Goal: Obtain resource: Download file/media

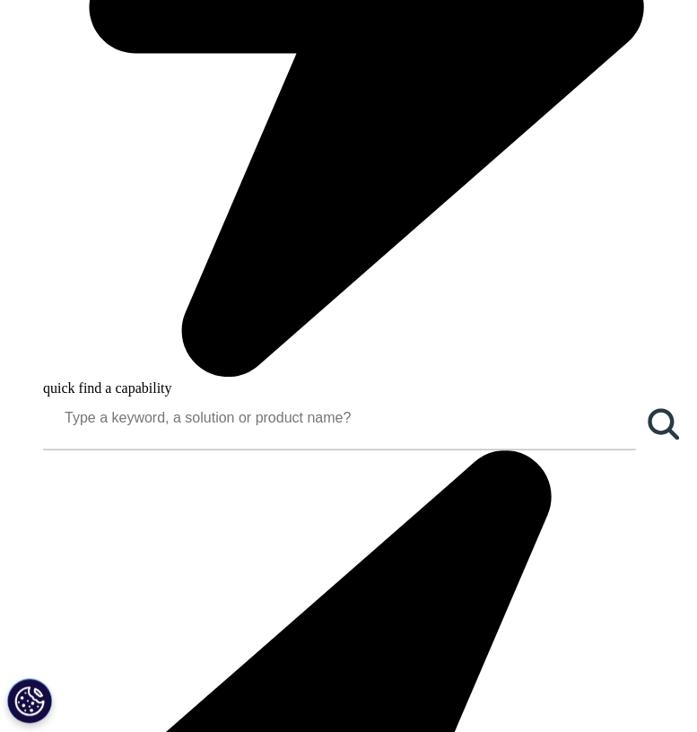
scroll to position [848, 0]
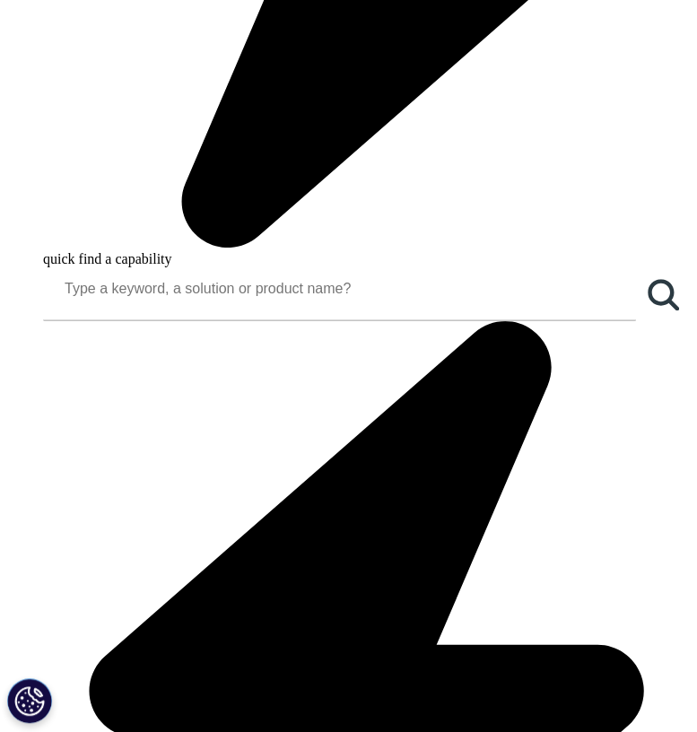
scroll to position [977, 0]
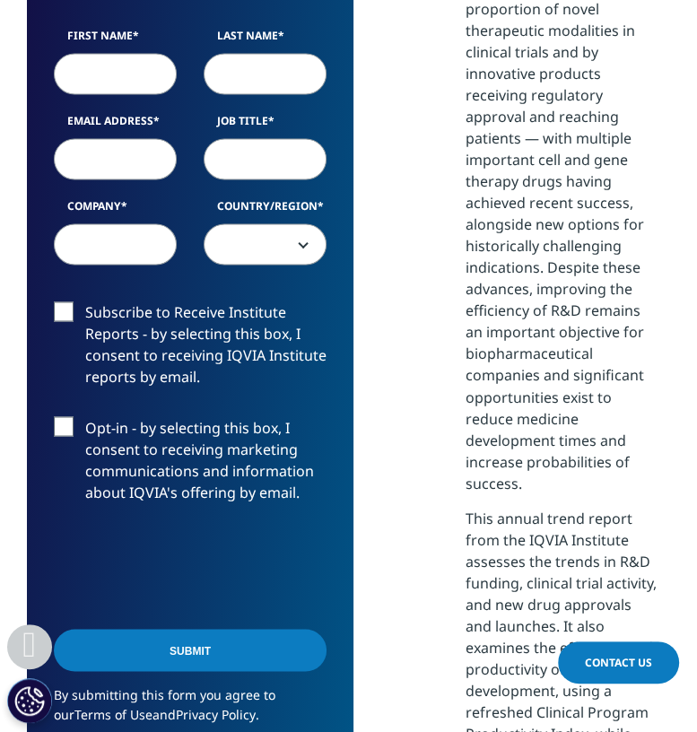
scroll to position [1357, 0]
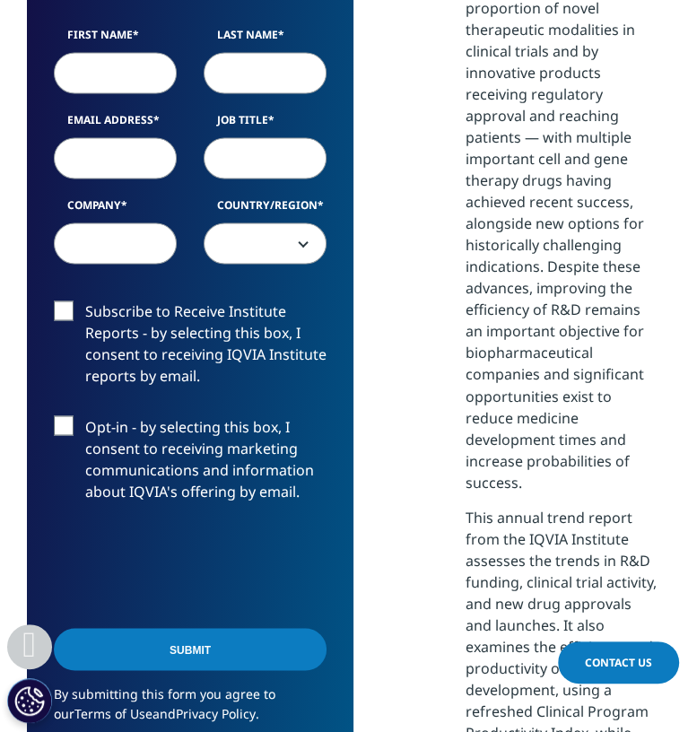
click at [122, 93] on input "First Name" at bounding box center [115, 72] width 123 height 41
type input "[PERSON_NAME]"
click at [225, 93] on input "Last Name" at bounding box center [265, 72] width 123 height 41
type input "[PERSON_NAME]"
click at [240, 178] on input "Job Title" at bounding box center [265, 157] width 123 height 41
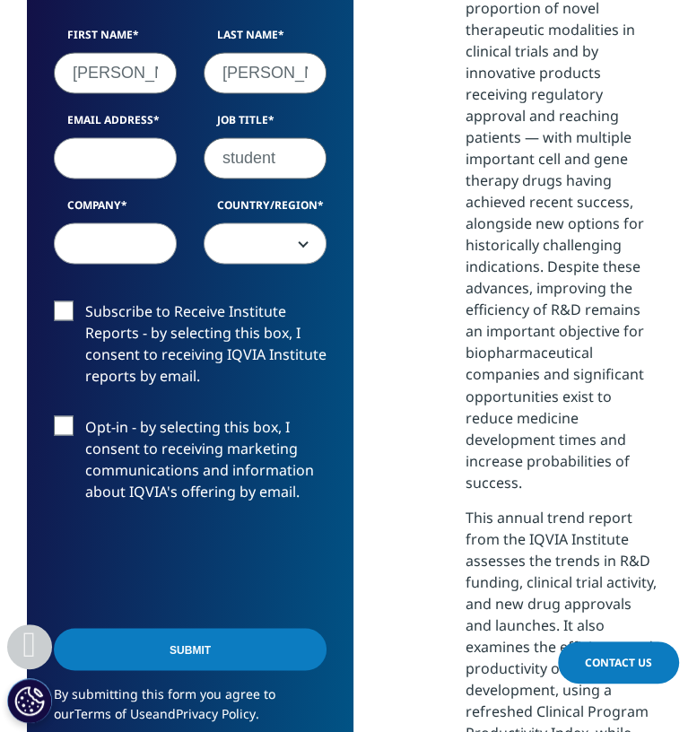
type input "student"
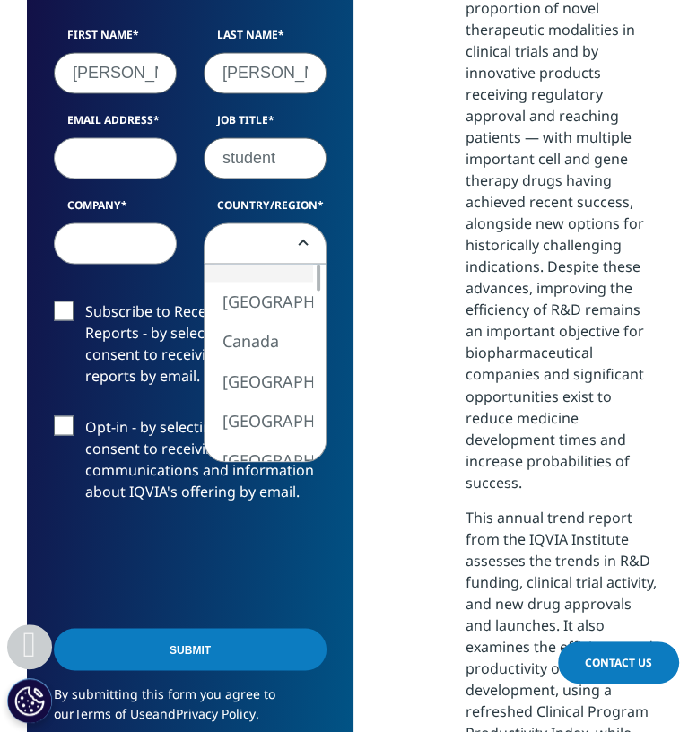
click at [256, 265] on span at bounding box center [264, 243] width 121 height 41
select select "[GEOGRAPHIC_DATA]"
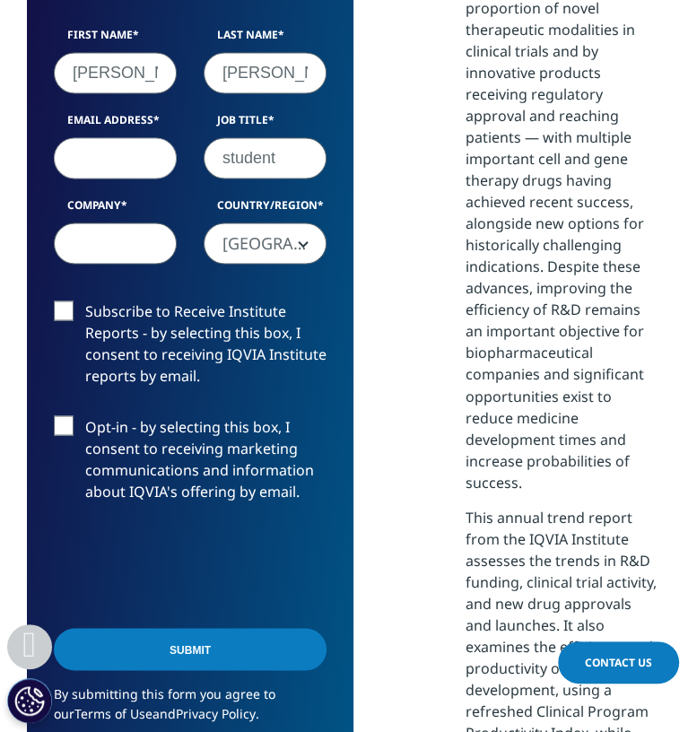
click at [139, 264] on input "Company" at bounding box center [115, 242] width 123 height 41
click at [106, 178] on input "Email Address" at bounding box center [115, 157] width 123 height 41
type input "[EMAIL_ADDRESS][DOMAIN_NAME]"
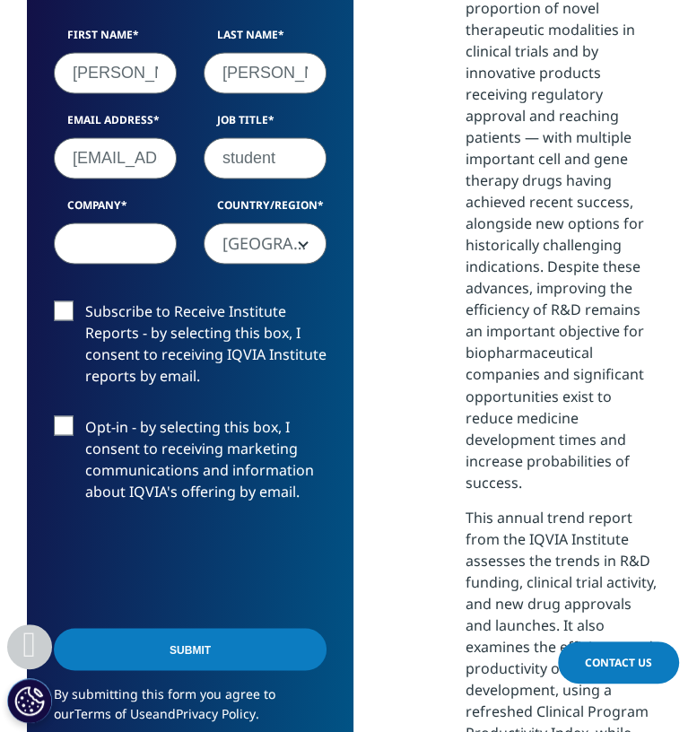
click at [122, 264] on input "Company" at bounding box center [115, 242] width 123 height 41
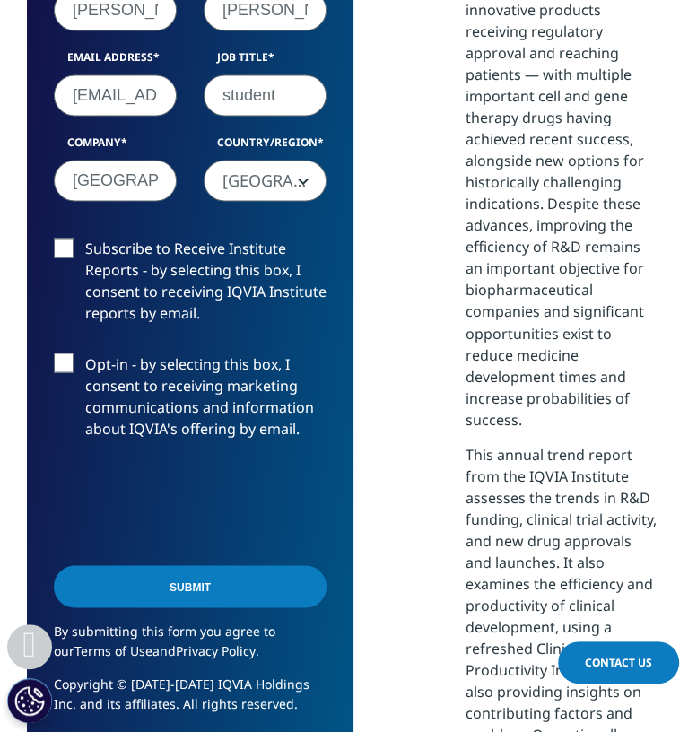
scroll to position [1423, 0]
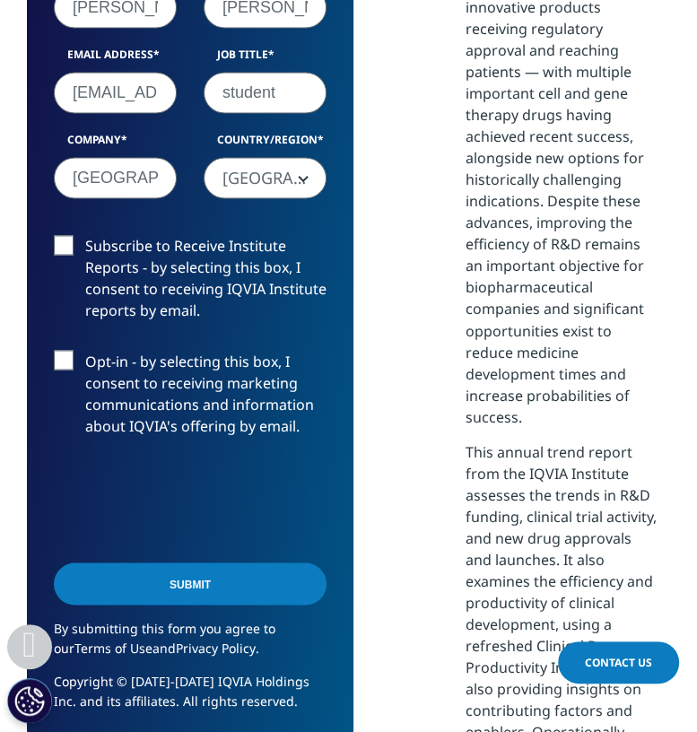
type input "[GEOGRAPHIC_DATA]"
click at [122, 604] on input "Submit" at bounding box center [190, 583] width 273 height 42
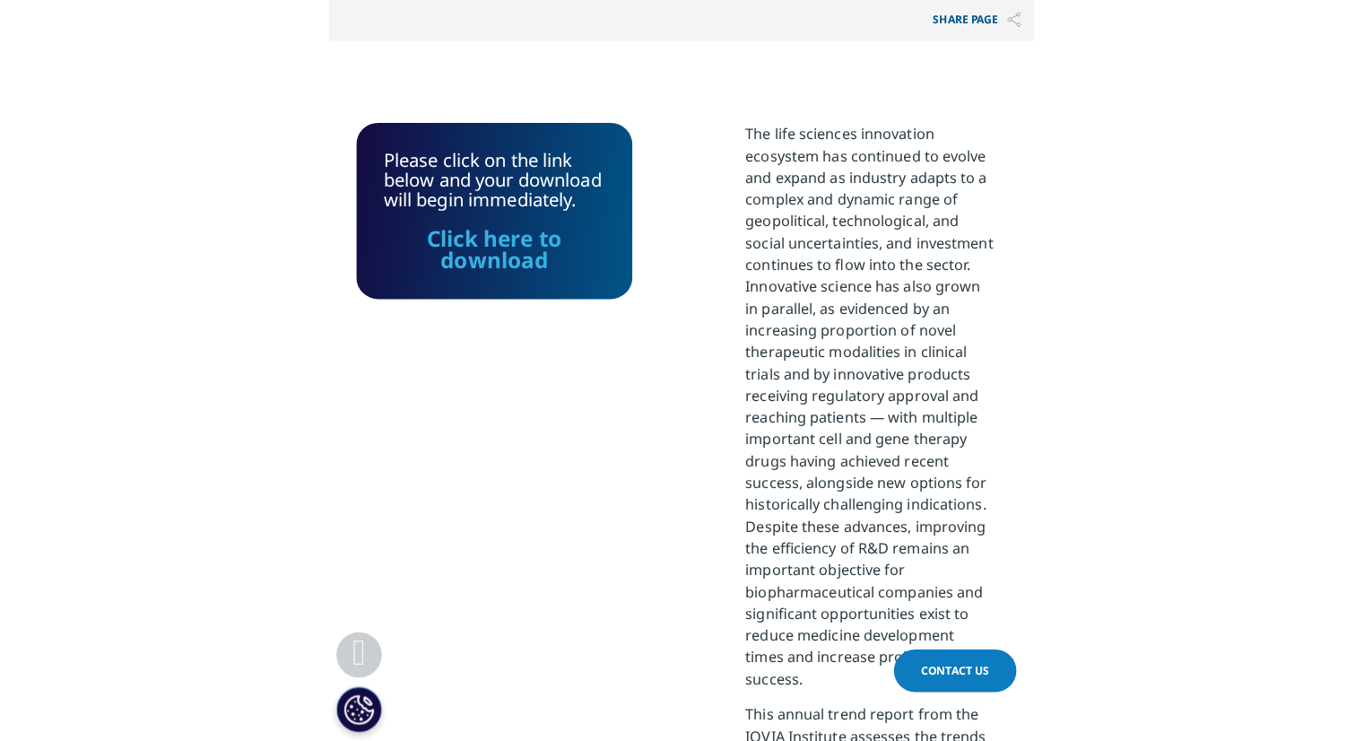
scroll to position [954, 0]
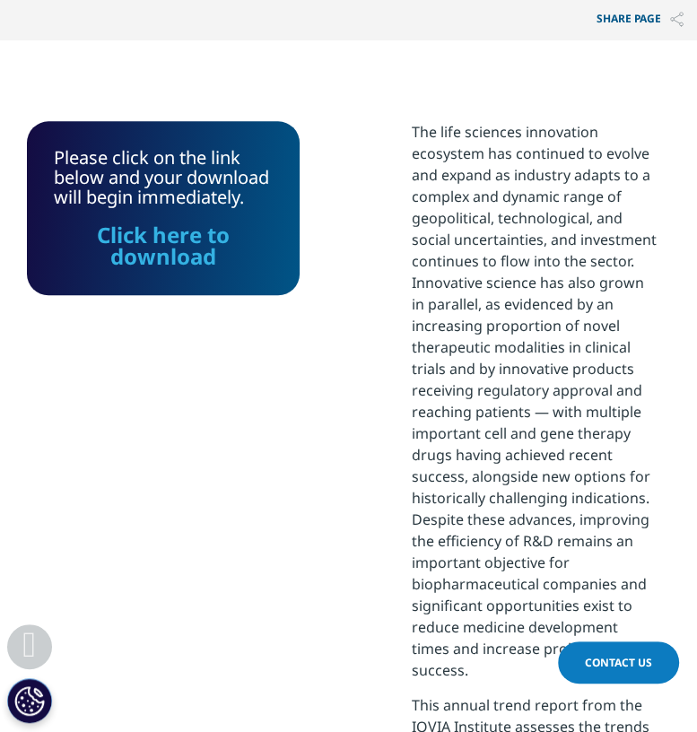
click at [154, 271] on link "Click here to download" at bounding box center [163, 245] width 133 height 51
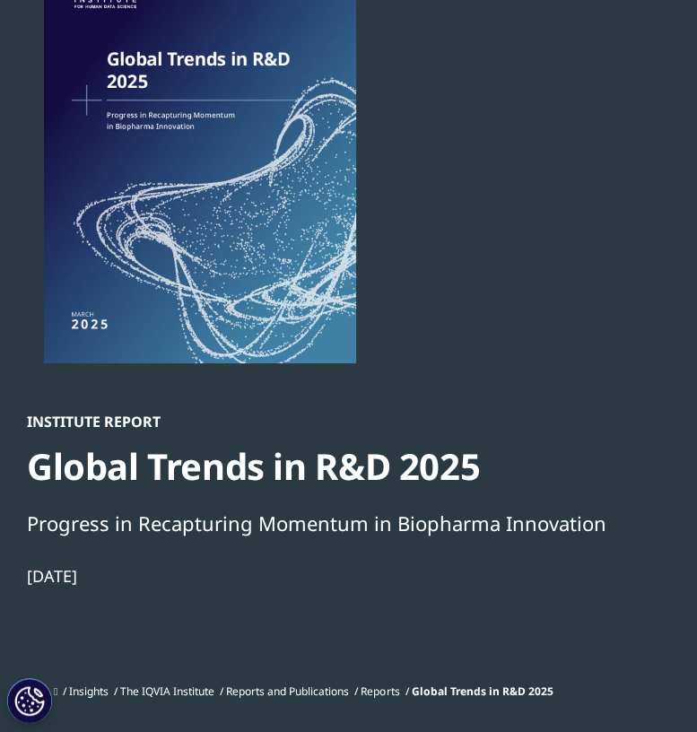
scroll to position [0, 0]
